Goal: Task Accomplishment & Management: Use online tool/utility

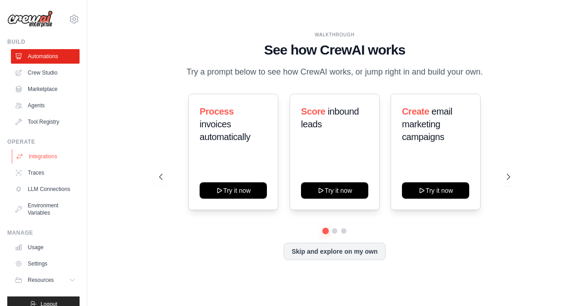
click at [55, 156] on link "Integrations" at bounding box center [46, 156] width 69 height 15
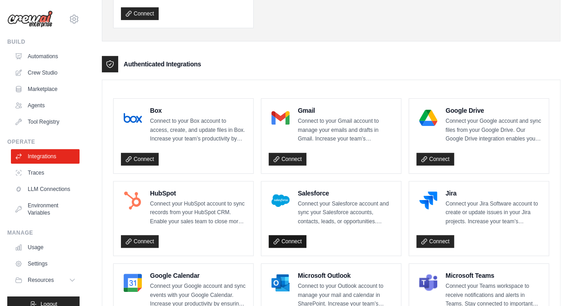
scroll to position [227, 0]
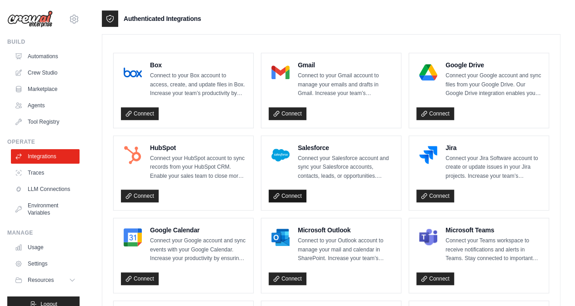
click at [291, 193] on link "Connect" at bounding box center [288, 196] width 38 height 13
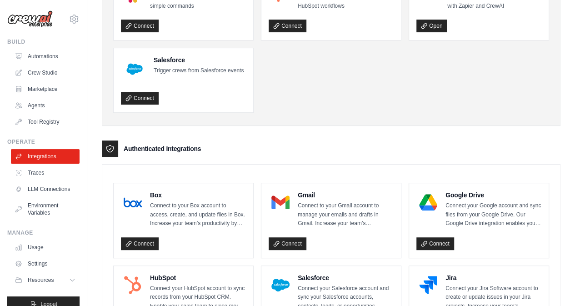
scroll to position [91, 0]
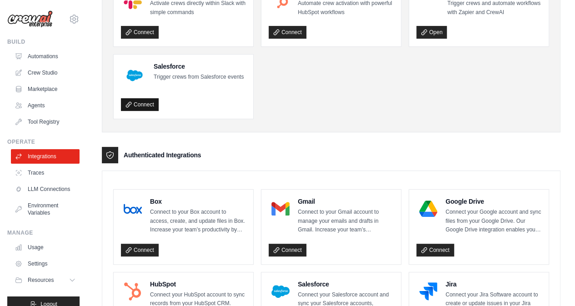
click at [145, 100] on link "Connect" at bounding box center [140, 104] width 38 height 13
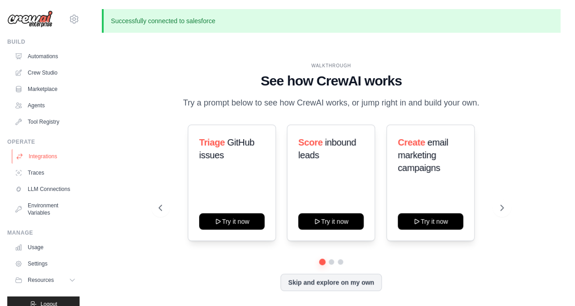
click at [44, 156] on link "Integrations" at bounding box center [46, 156] width 69 height 15
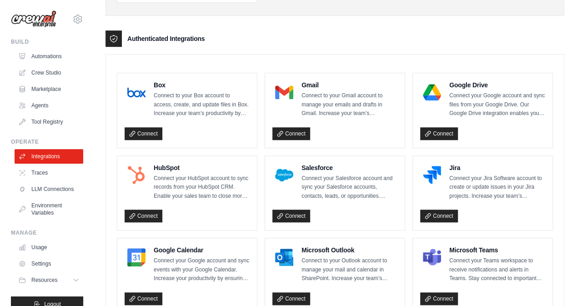
scroll to position [227, 0]
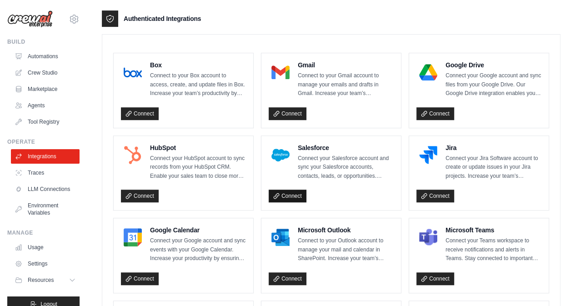
click at [291, 191] on link "Connect" at bounding box center [288, 196] width 38 height 13
